Goal: Task Accomplishment & Management: Manage account settings

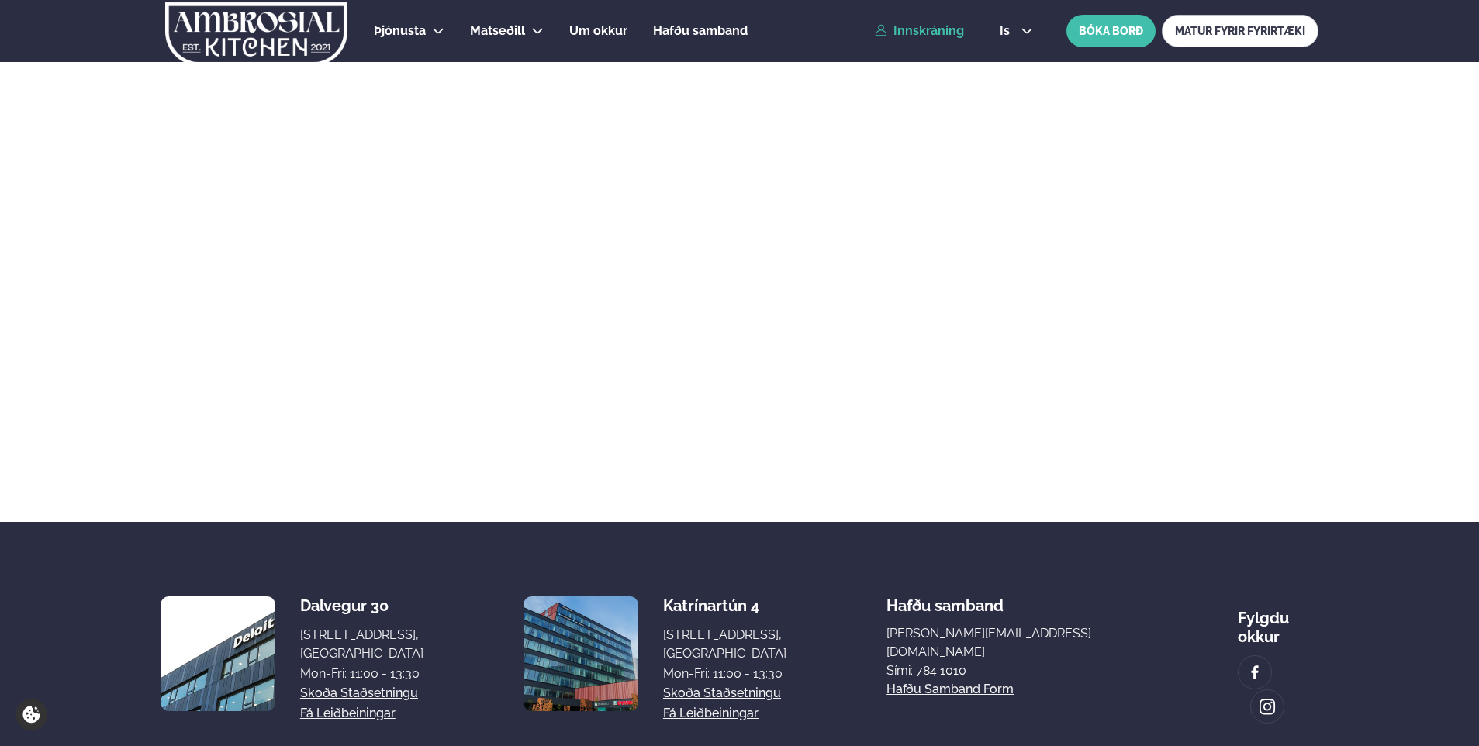
click at [947, 33] on link "Innskráning" at bounding box center [919, 31] width 89 height 14
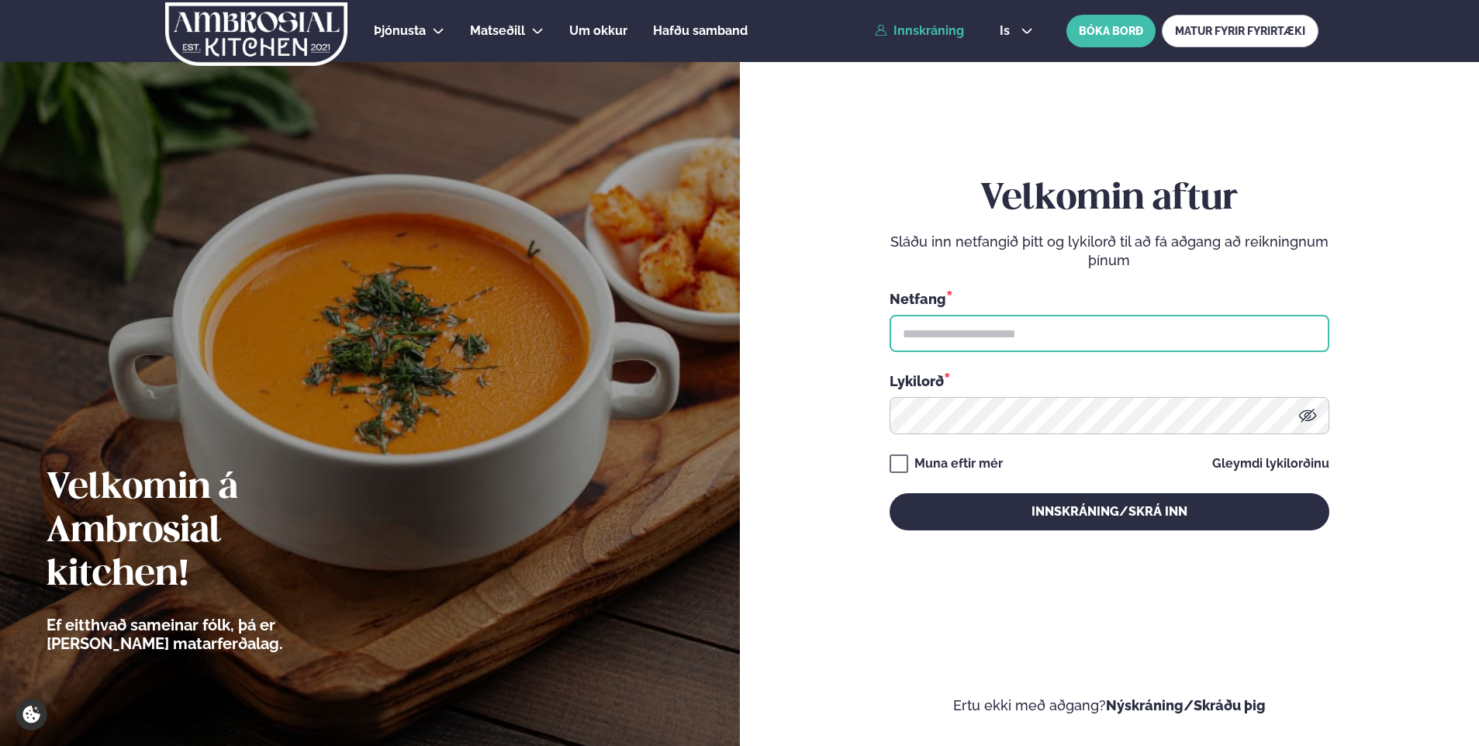
type input "**********"
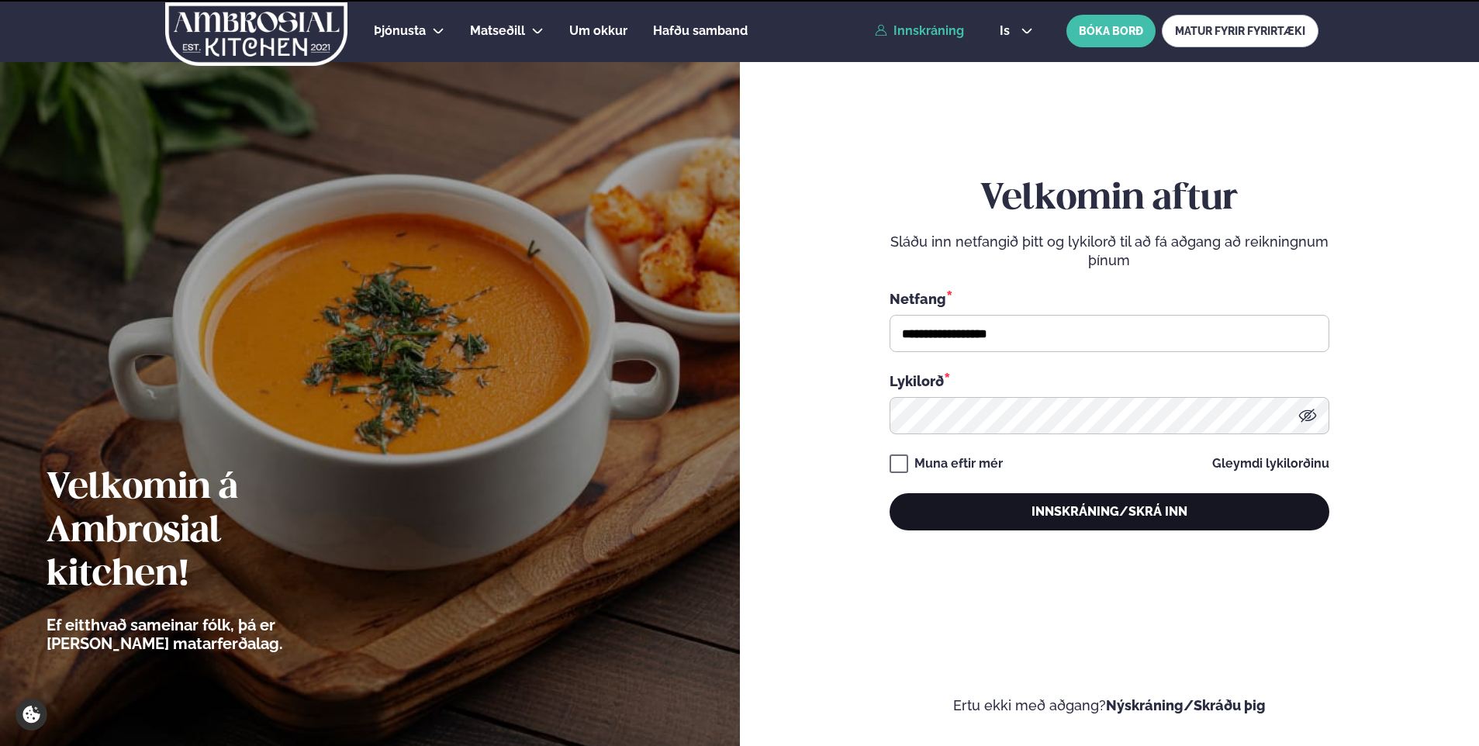
click at [1013, 494] on button "Innskráning/Skrá inn" at bounding box center [1109, 511] width 440 height 37
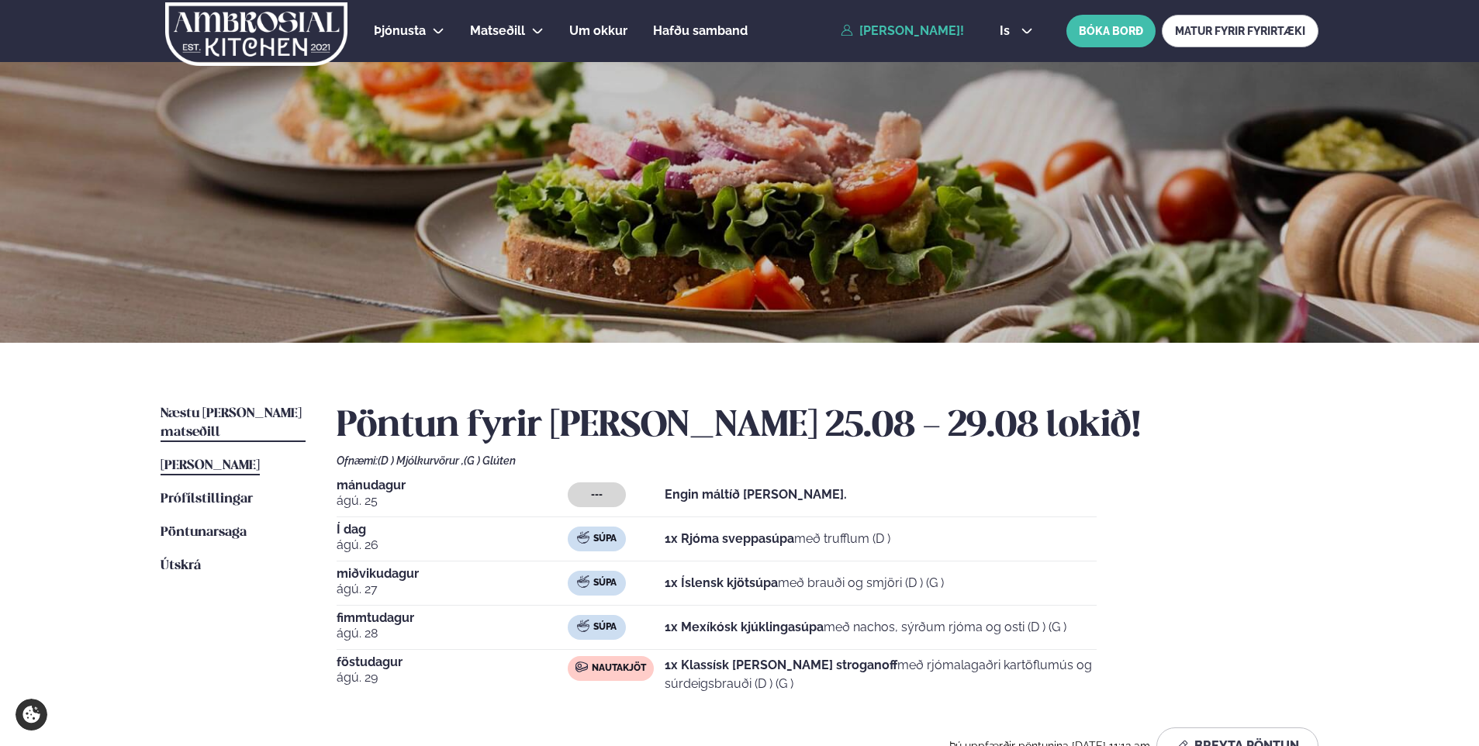
click at [263, 417] on span "Næstu [PERSON_NAME] matseðill" at bounding box center [231, 423] width 141 height 32
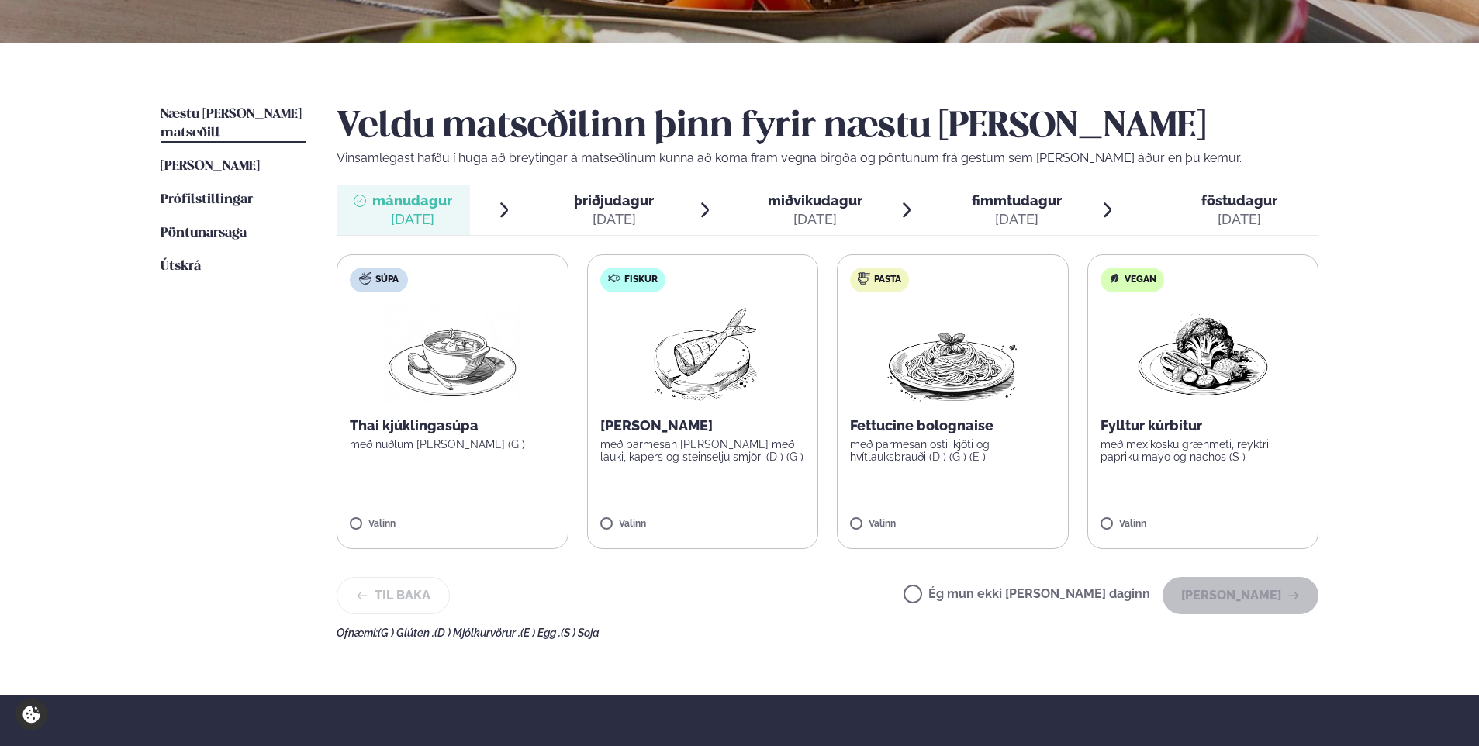
scroll to position [310, 0]
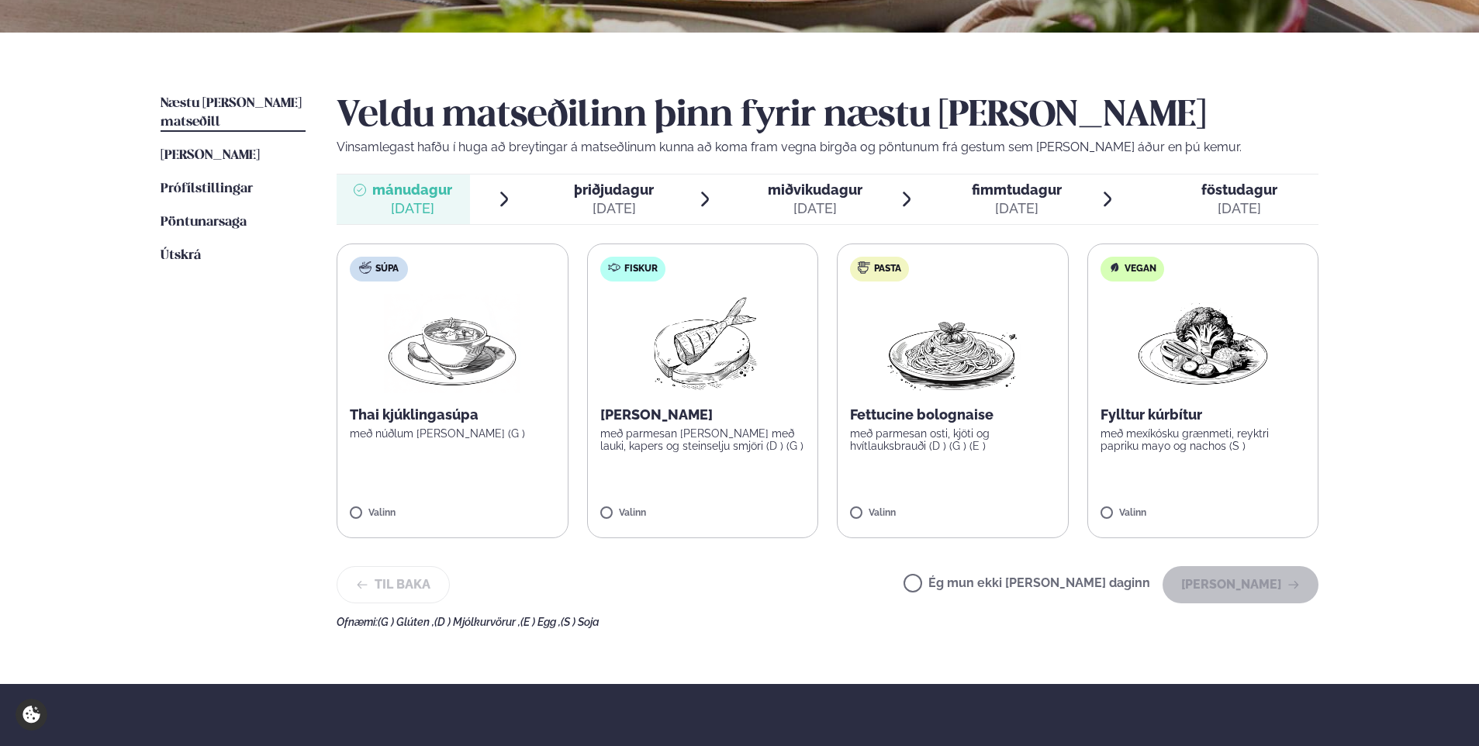
click at [612, 193] on span "þriðjudagur" at bounding box center [614, 189] width 80 height 16
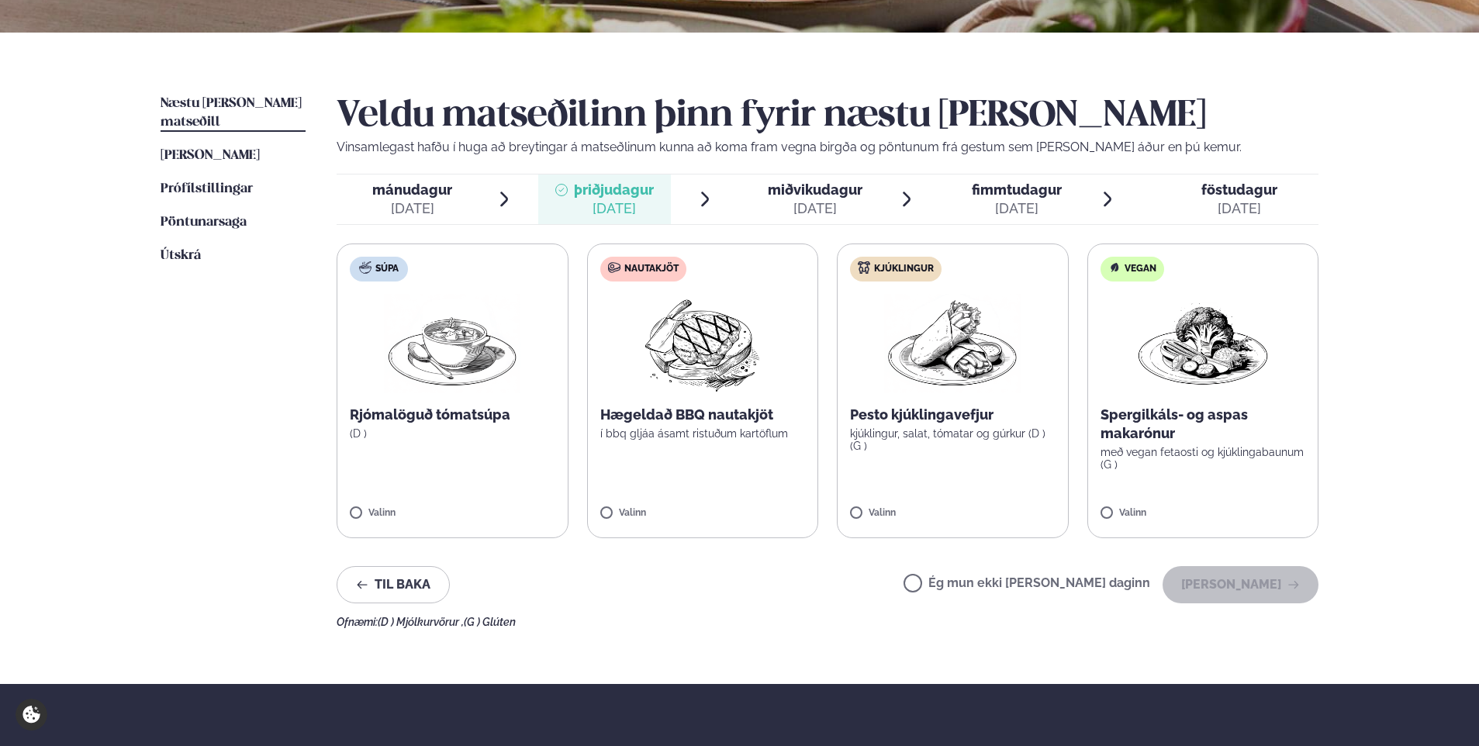
click at [758, 202] on div at bounding box center [755, 199] width 12 height 37
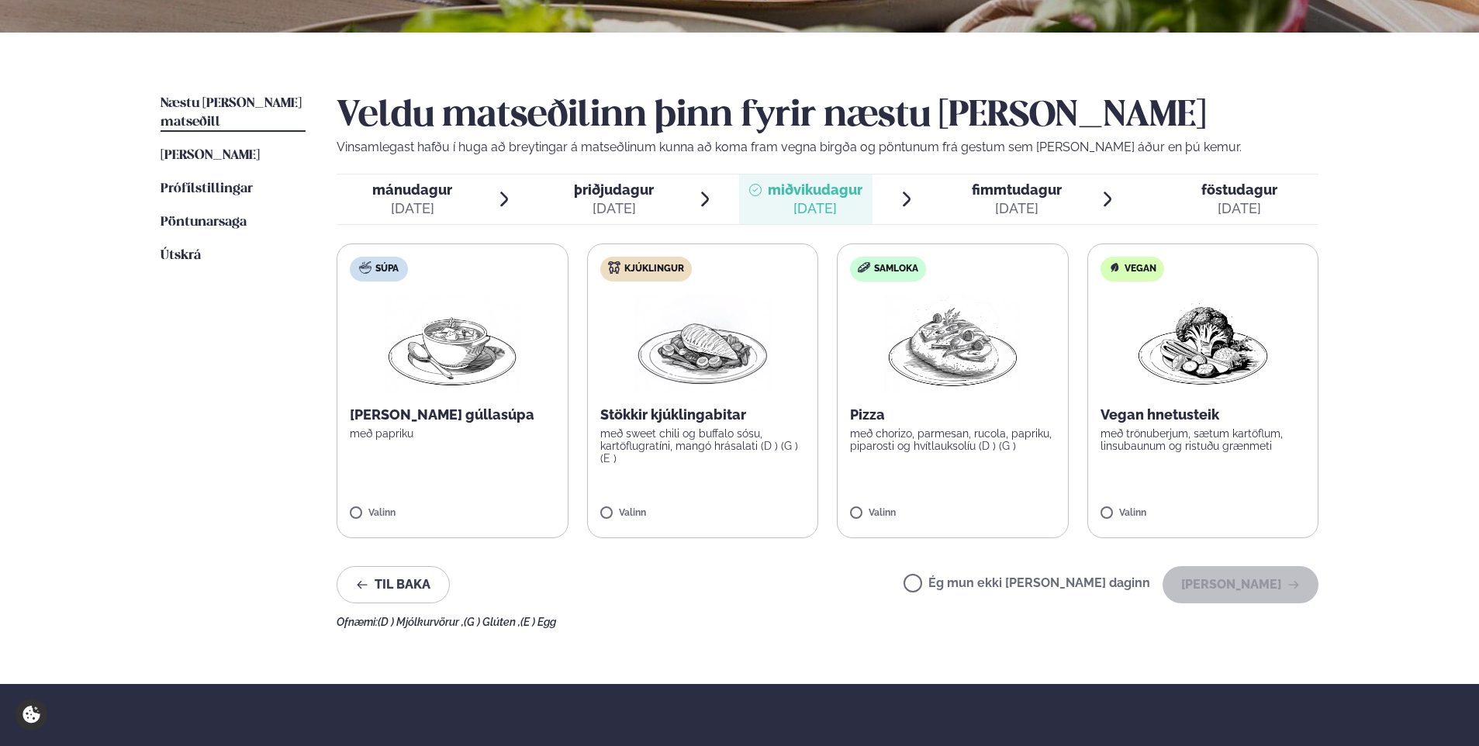
click at [945, 218] on span "fimmtudagur fim. [DATE]" at bounding box center [1007, 199] width 133 height 50
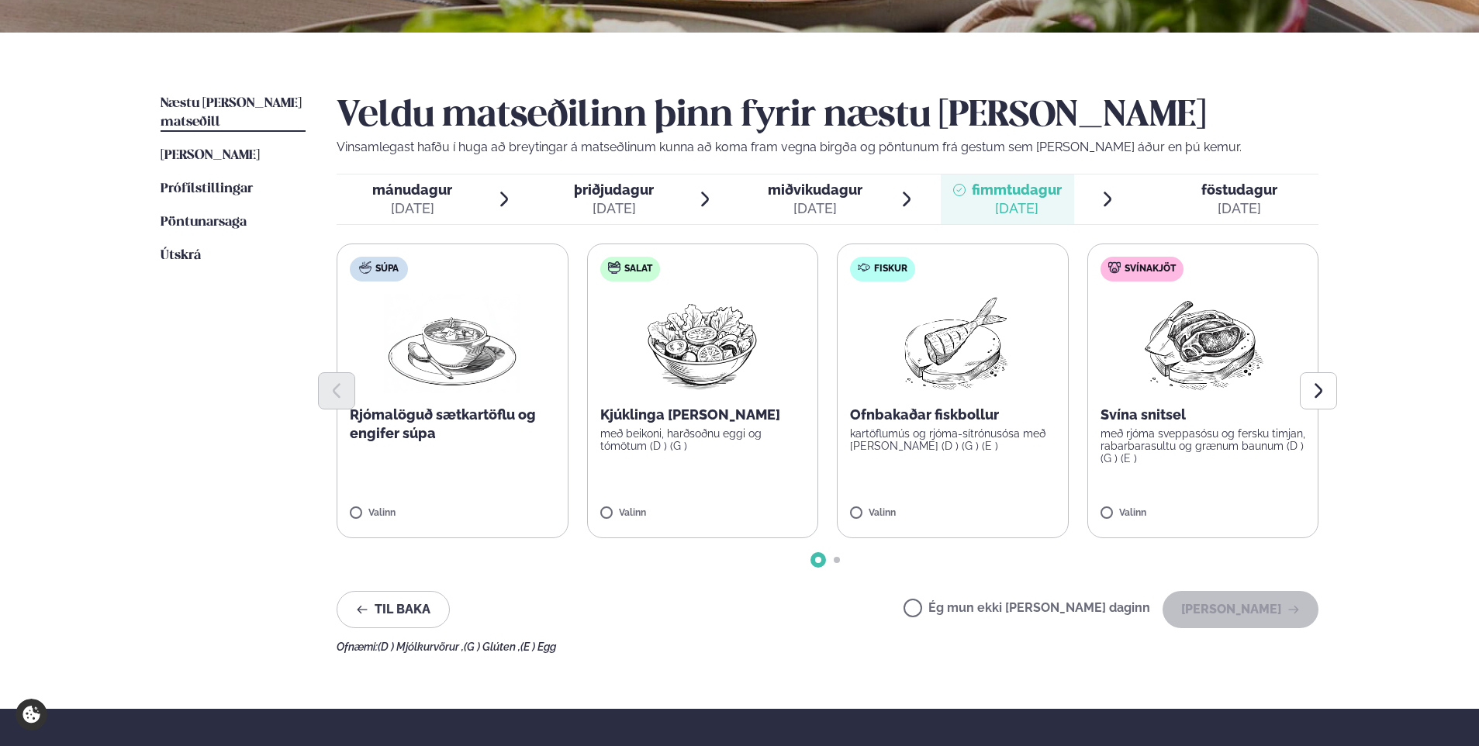
click at [1228, 206] on div "[DATE]" at bounding box center [1239, 208] width 76 height 19
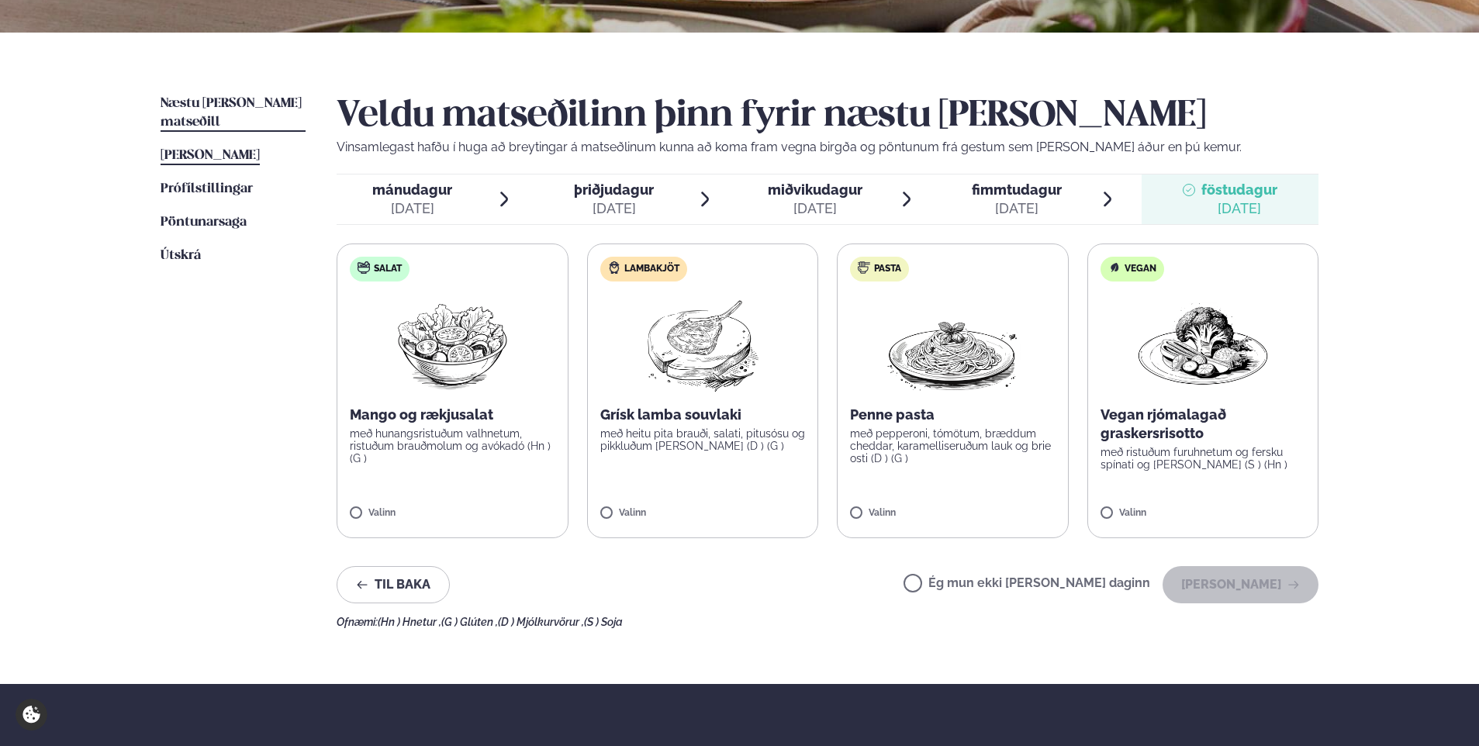
click at [208, 149] on span "[PERSON_NAME]" at bounding box center [210, 155] width 99 height 13
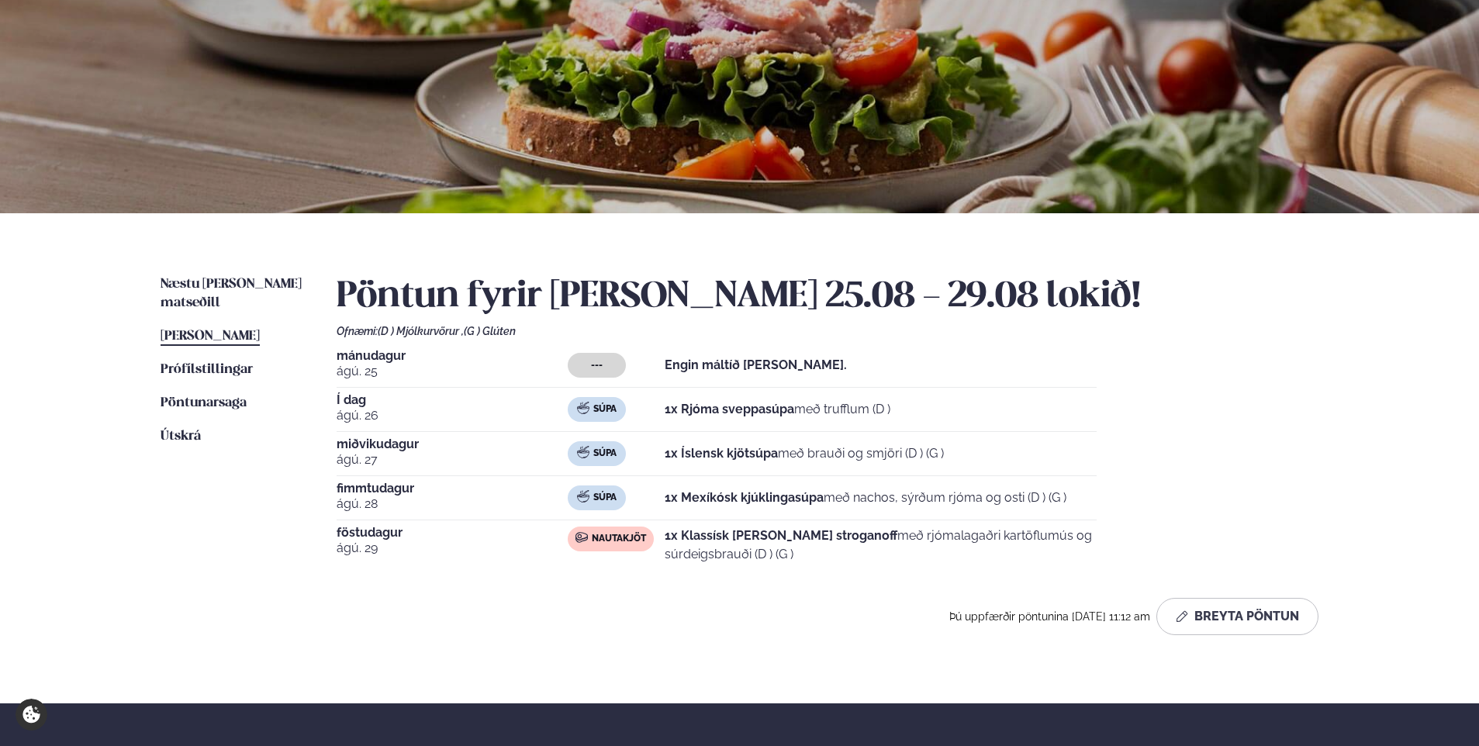
scroll to position [155, 0]
